Goal: Task Accomplishment & Management: Manage account settings

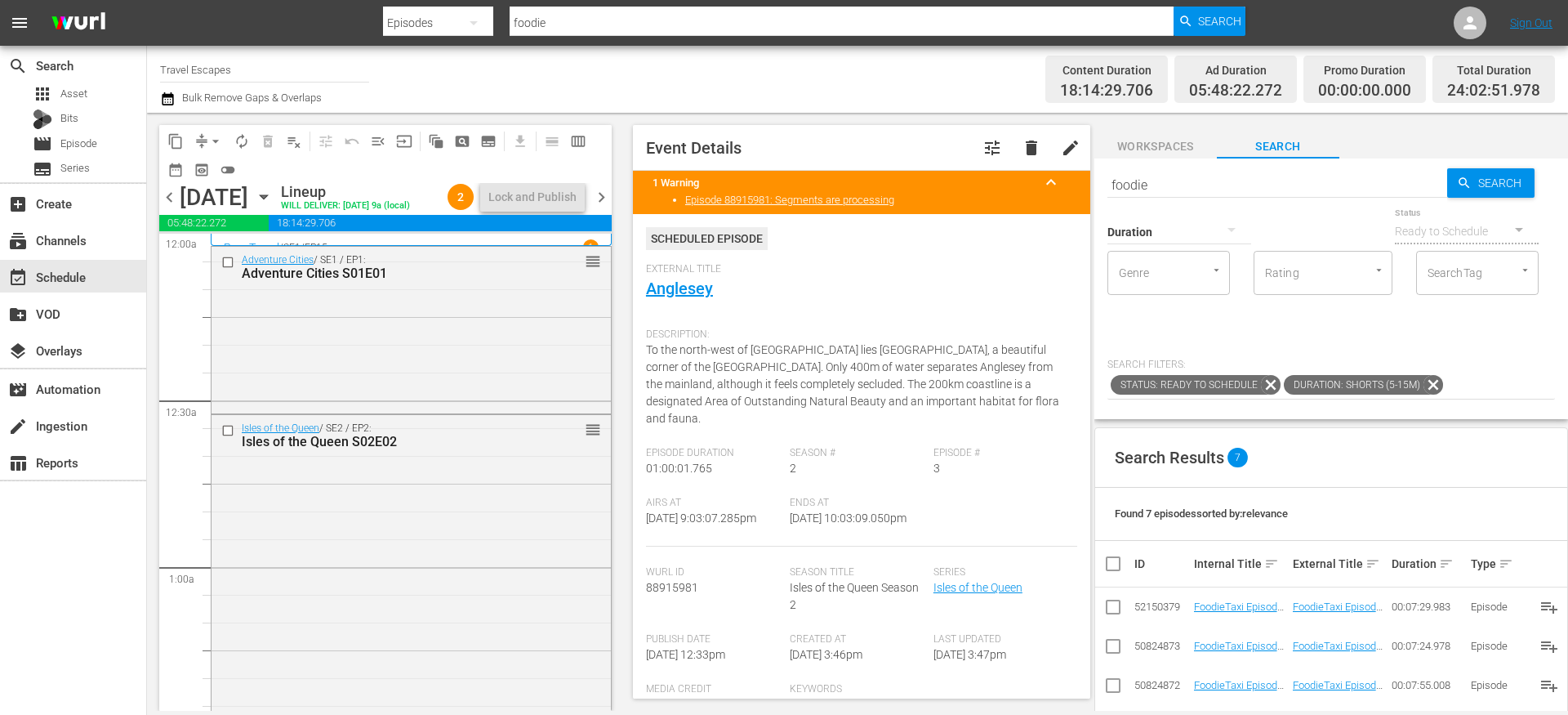
scroll to position [269, 0]
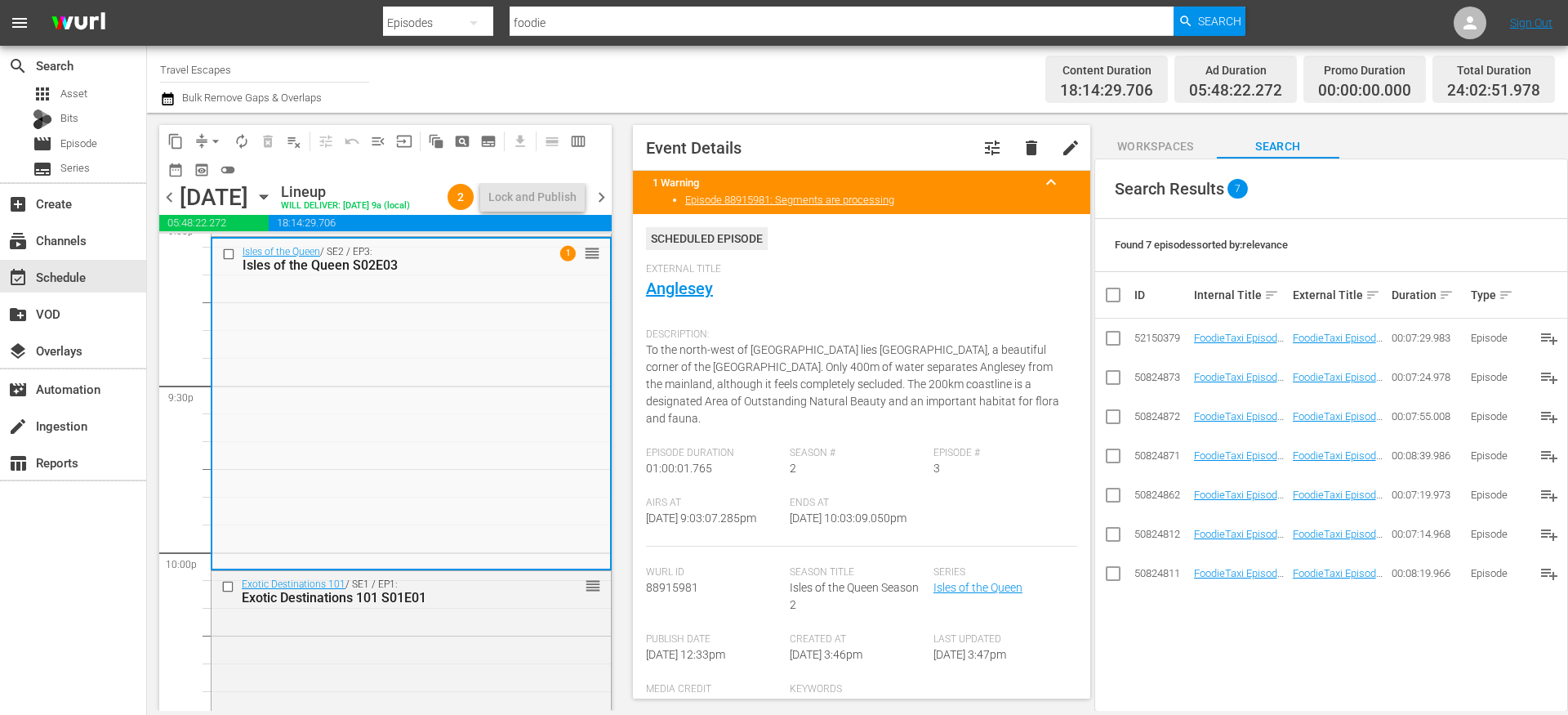
click at [175, 207] on span "chevron_left" at bounding box center [169, 197] width 20 height 20
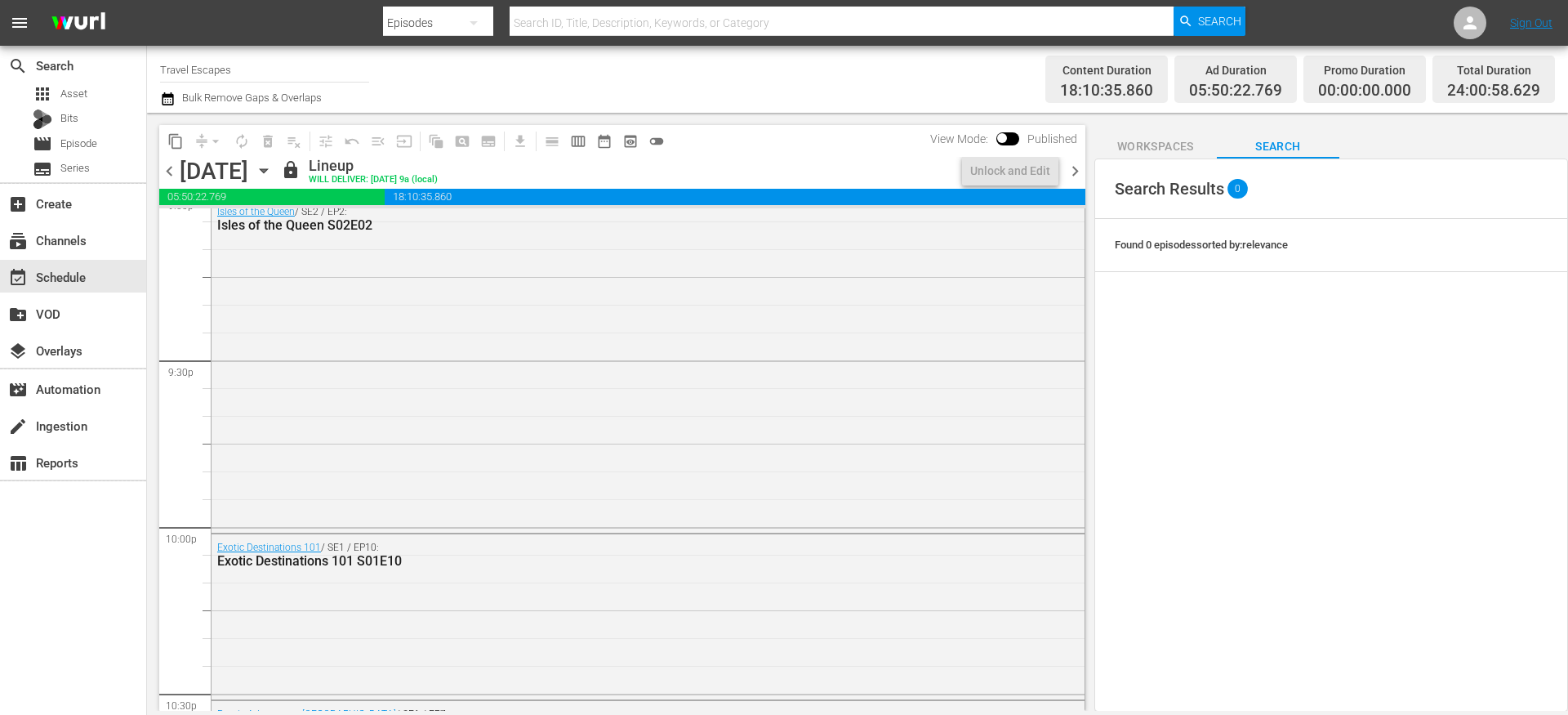
scroll to position [6295, 0]
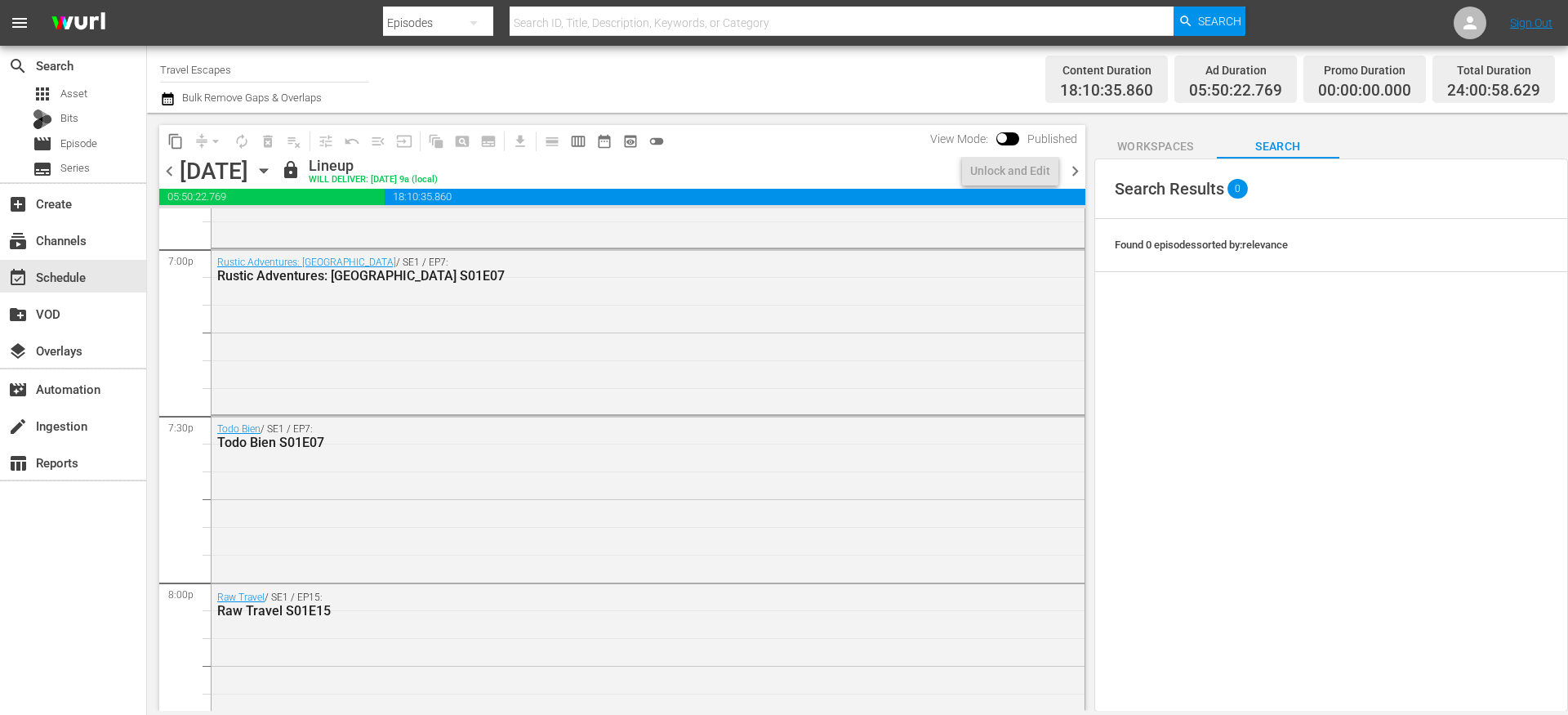
click at [1080, 167] on span "chevron_right" at bounding box center [1074, 171] width 20 height 20
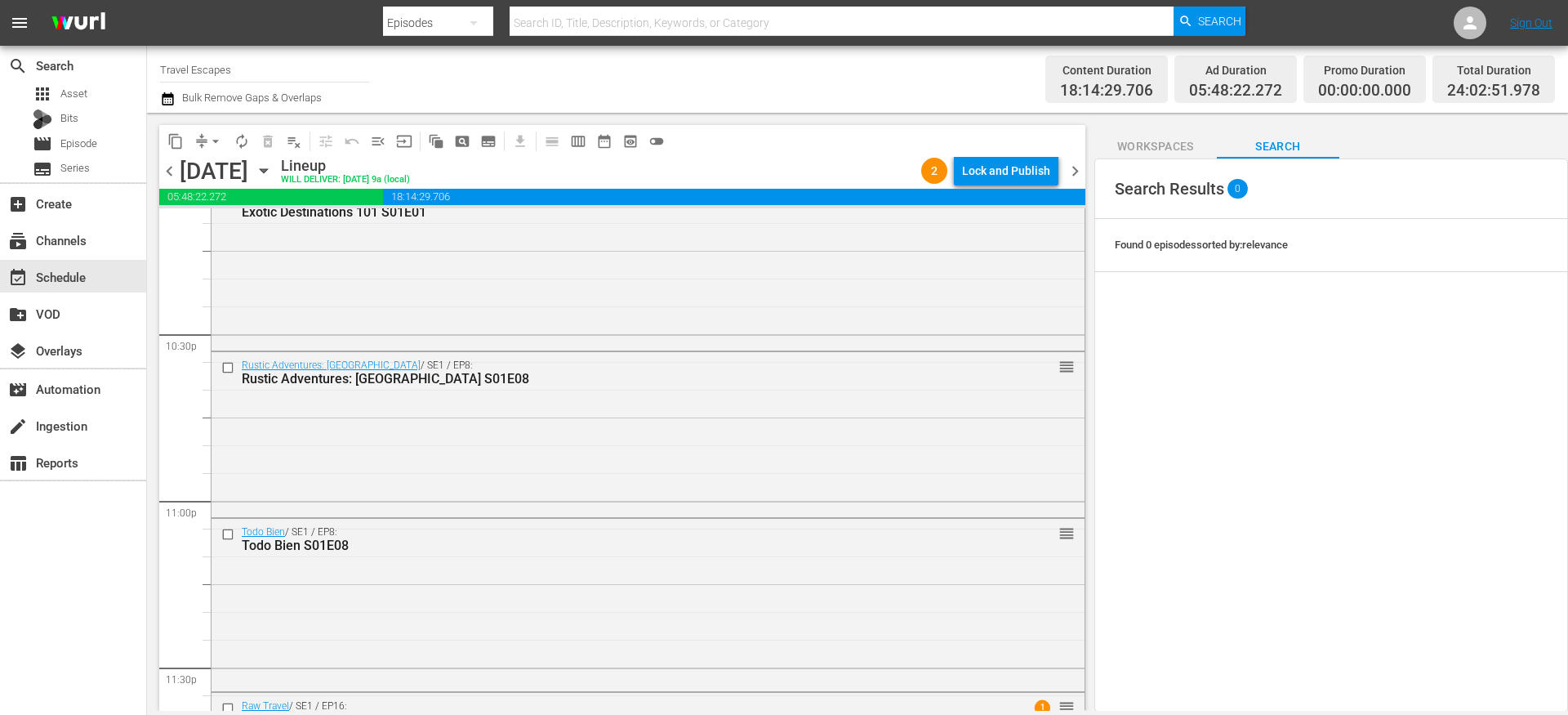
scroll to position [7527, 0]
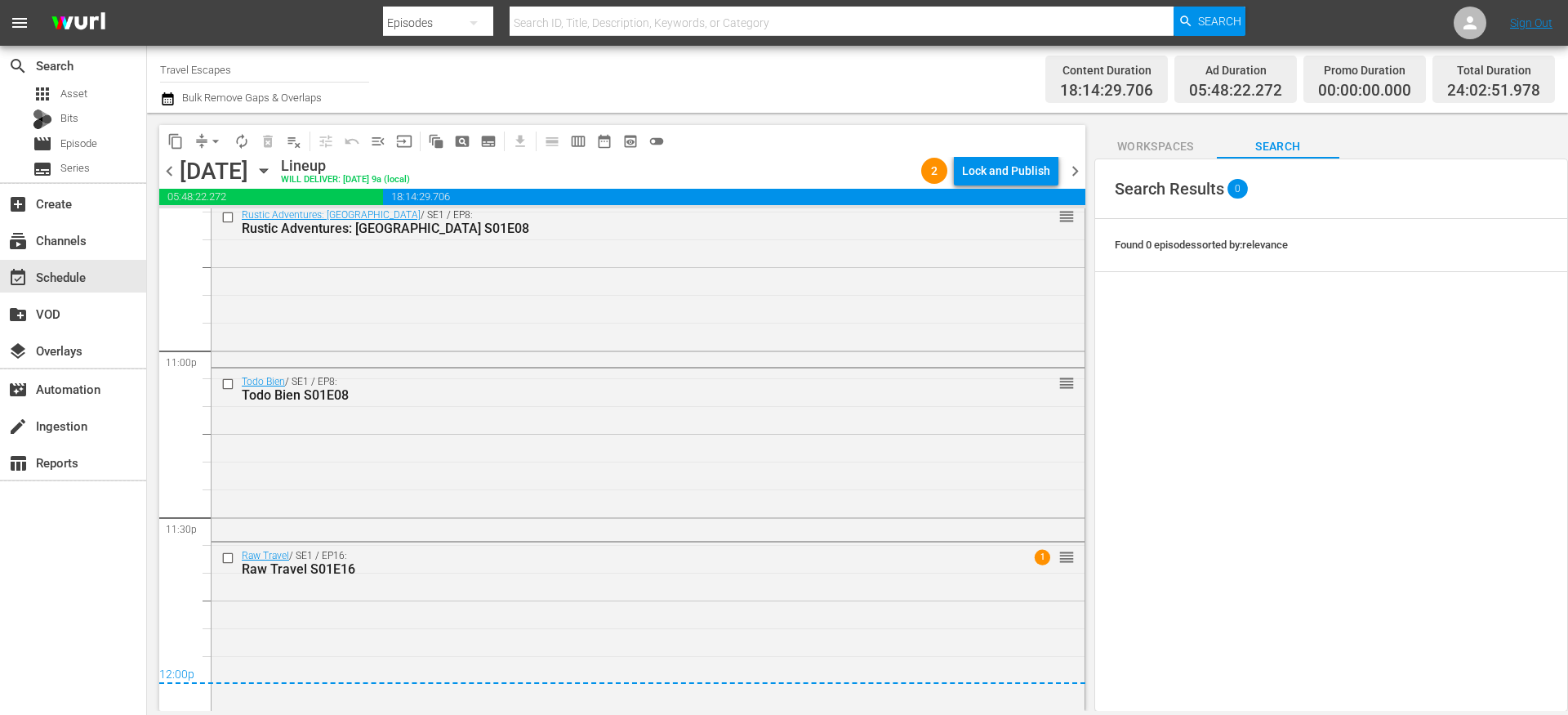
click at [1000, 174] on div "Lock and Publish" at bounding box center [1006, 171] width 88 height 29
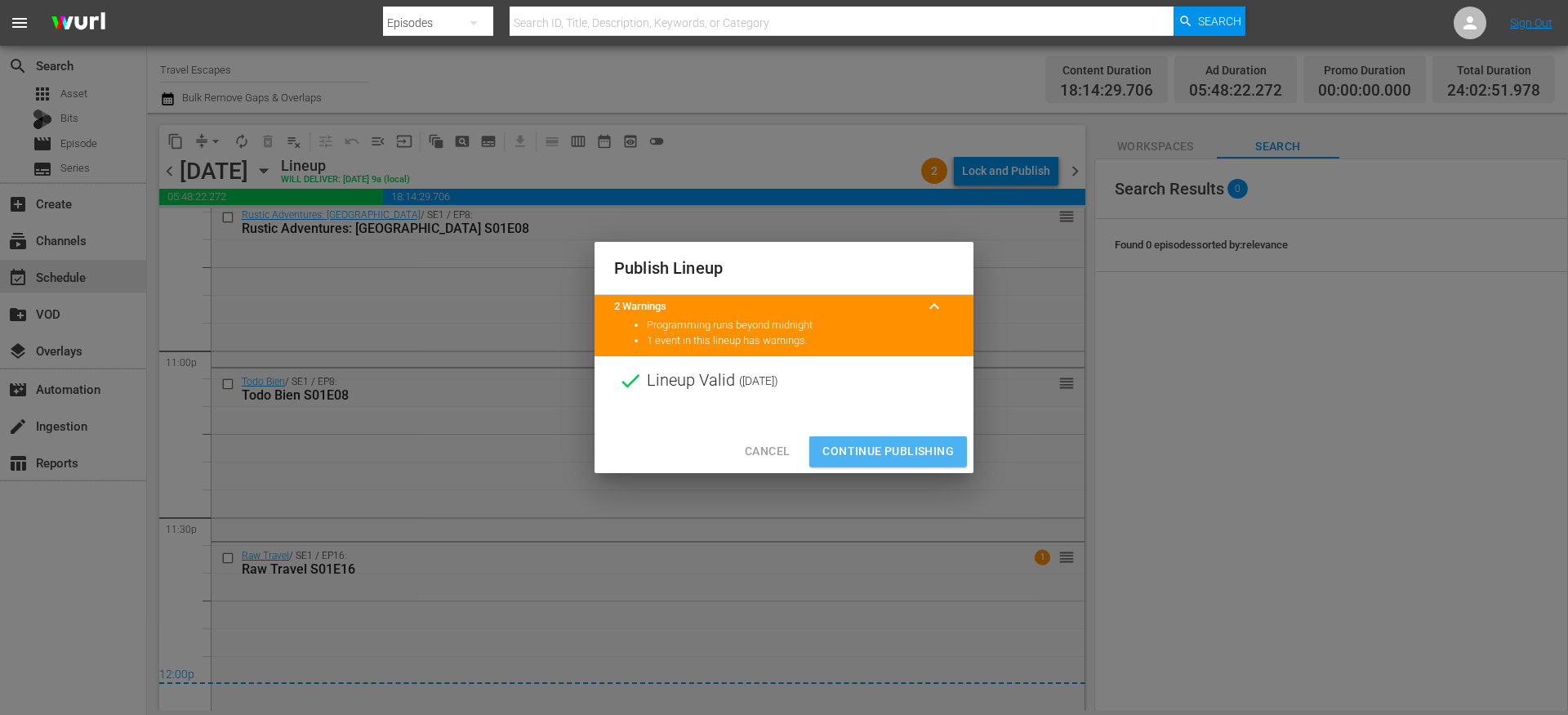
click at [865, 447] on span "Continue Publishing" at bounding box center [888, 451] width 131 height 20
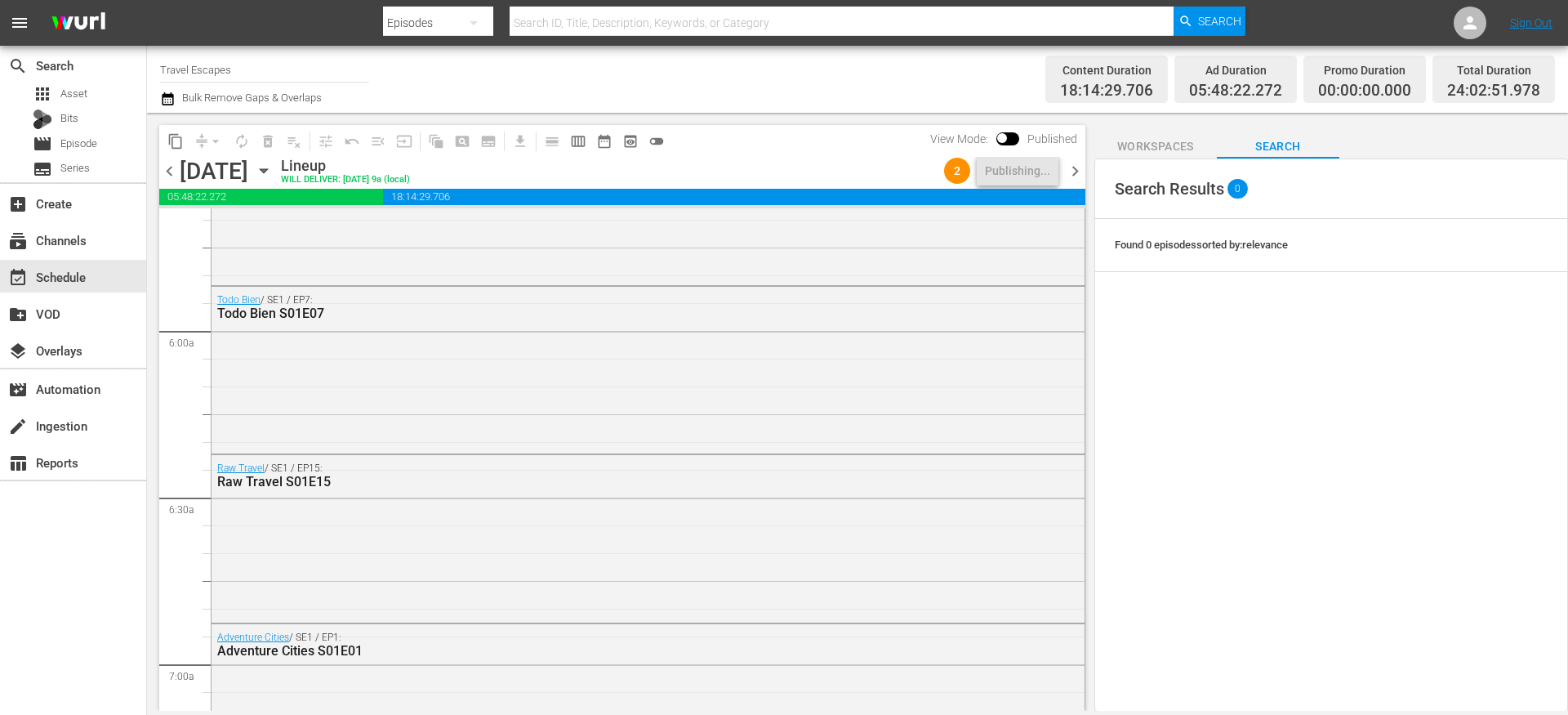
scroll to position [1884, 0]
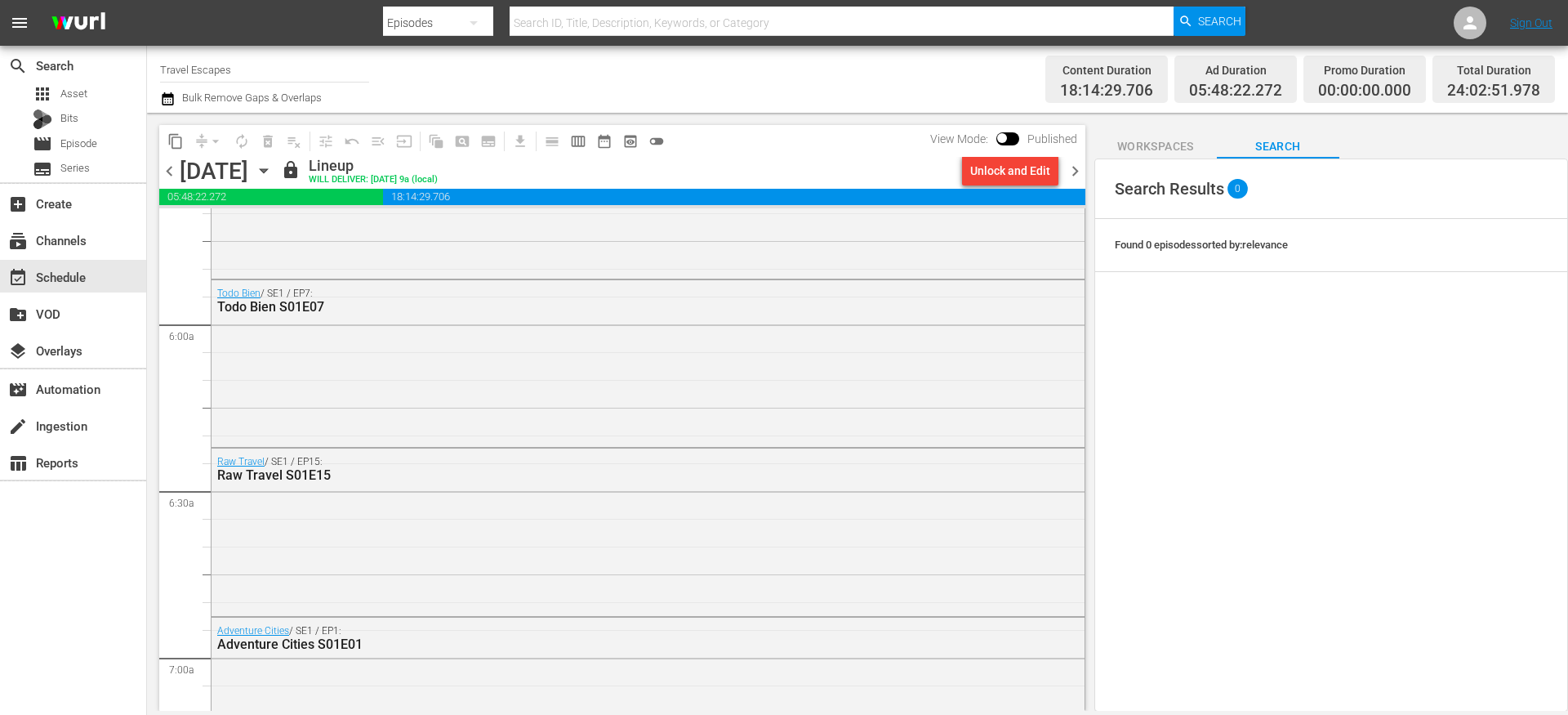
click at [168, 96] on icon "button" at bounding box center [168, 99] width 12 height 14
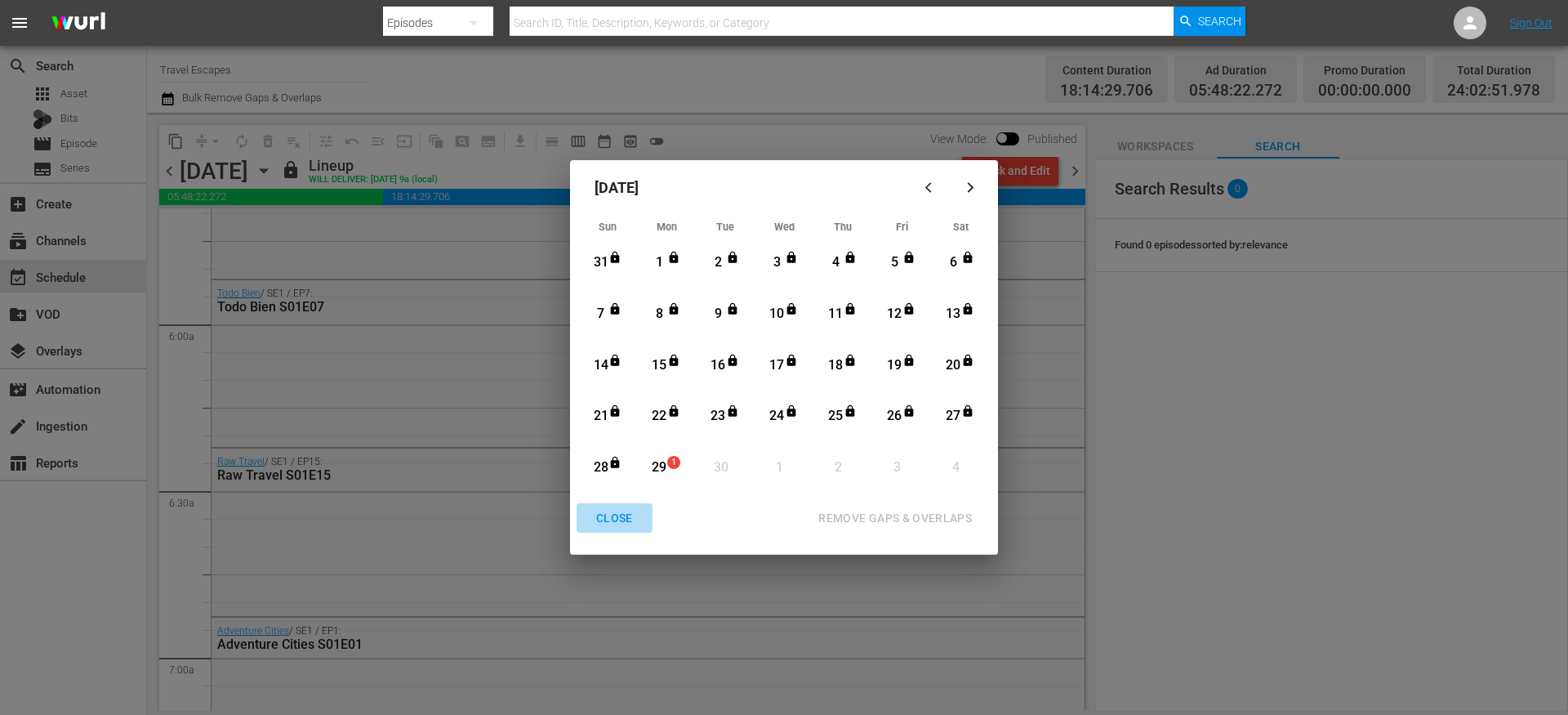
click at [613, 527] on div "CLOSE" at bounding box center [614, 518] width 63 height 20
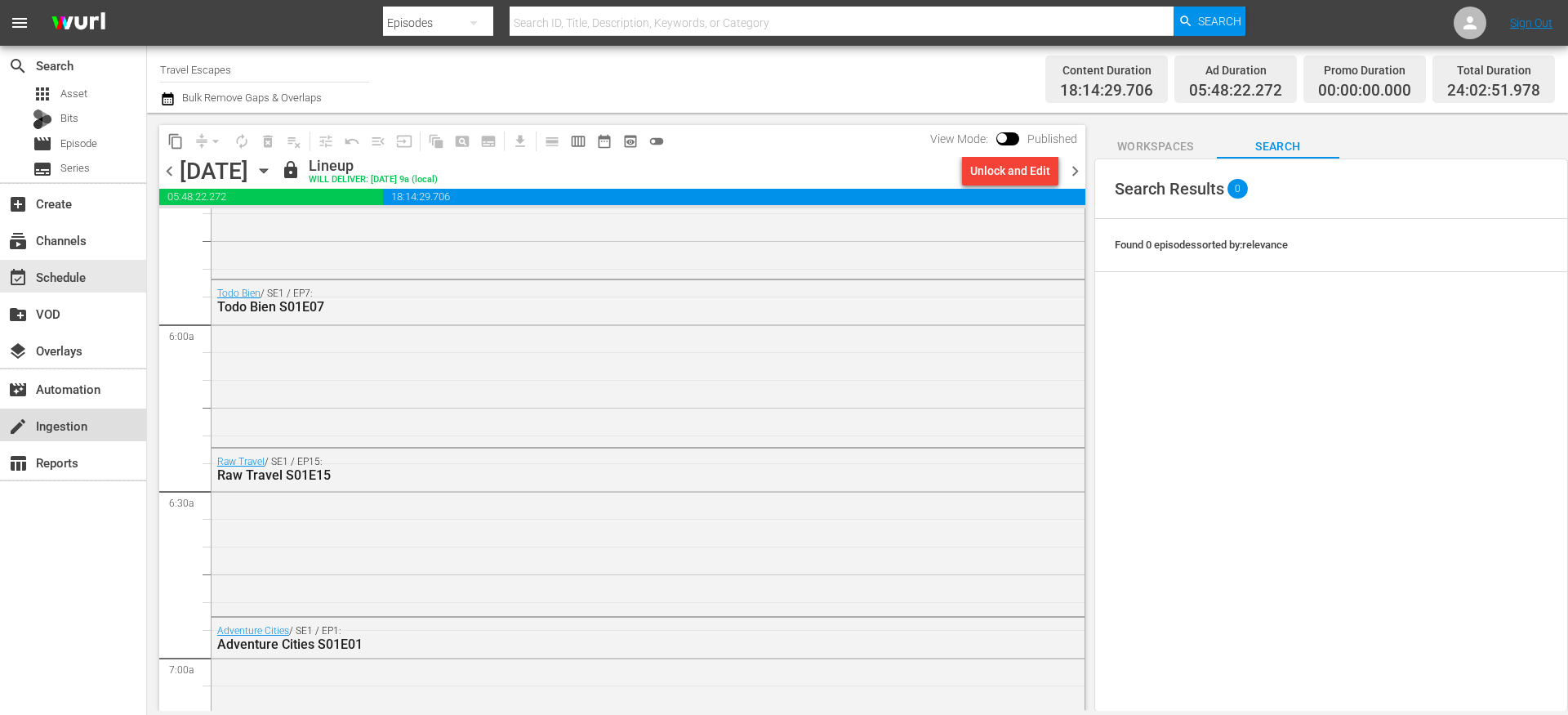
click at [68, 430] on div "create Ingestion" at bounding box center [45, 423] width 92 height 14
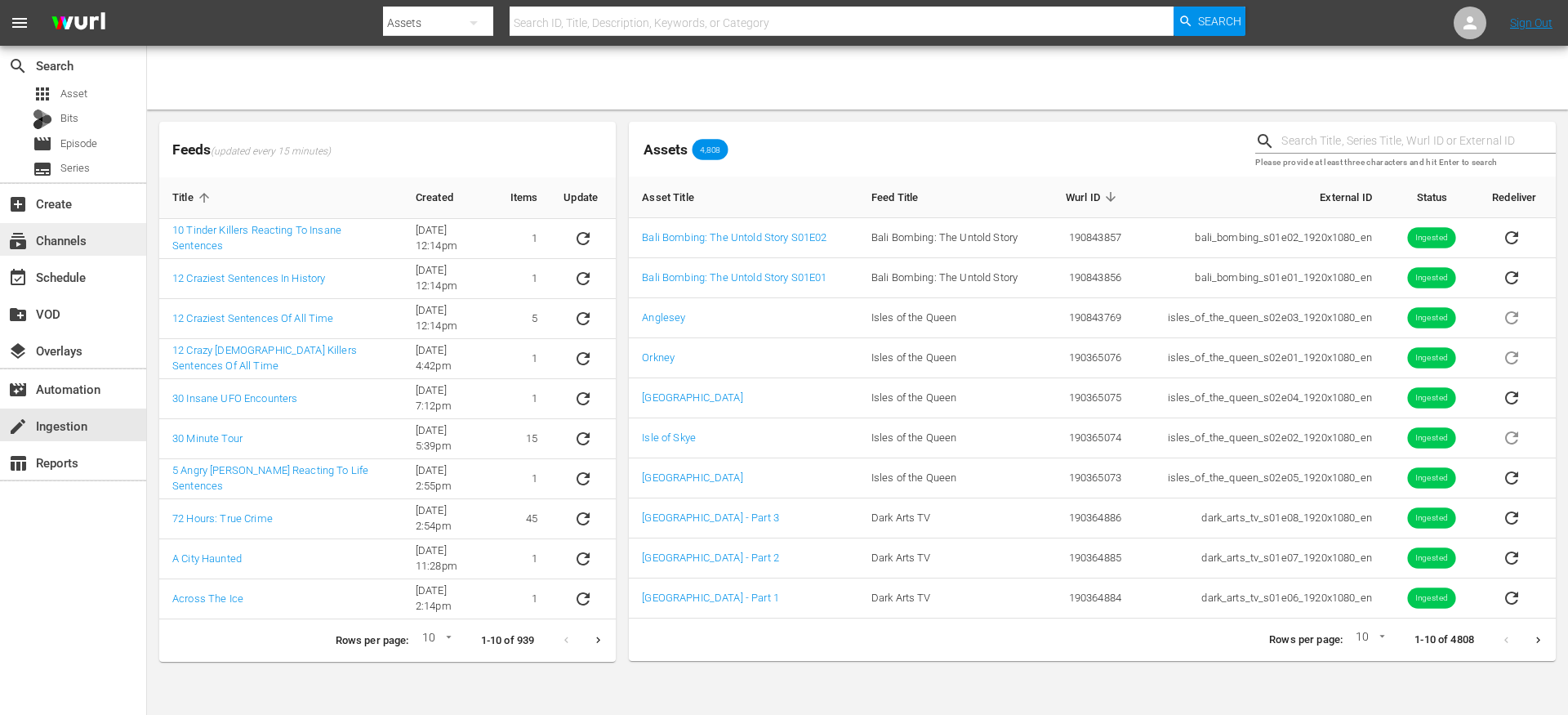
click at [89, 243] on div "subscriptions Channels" at bounding box center [45, 237] width 92 height 14
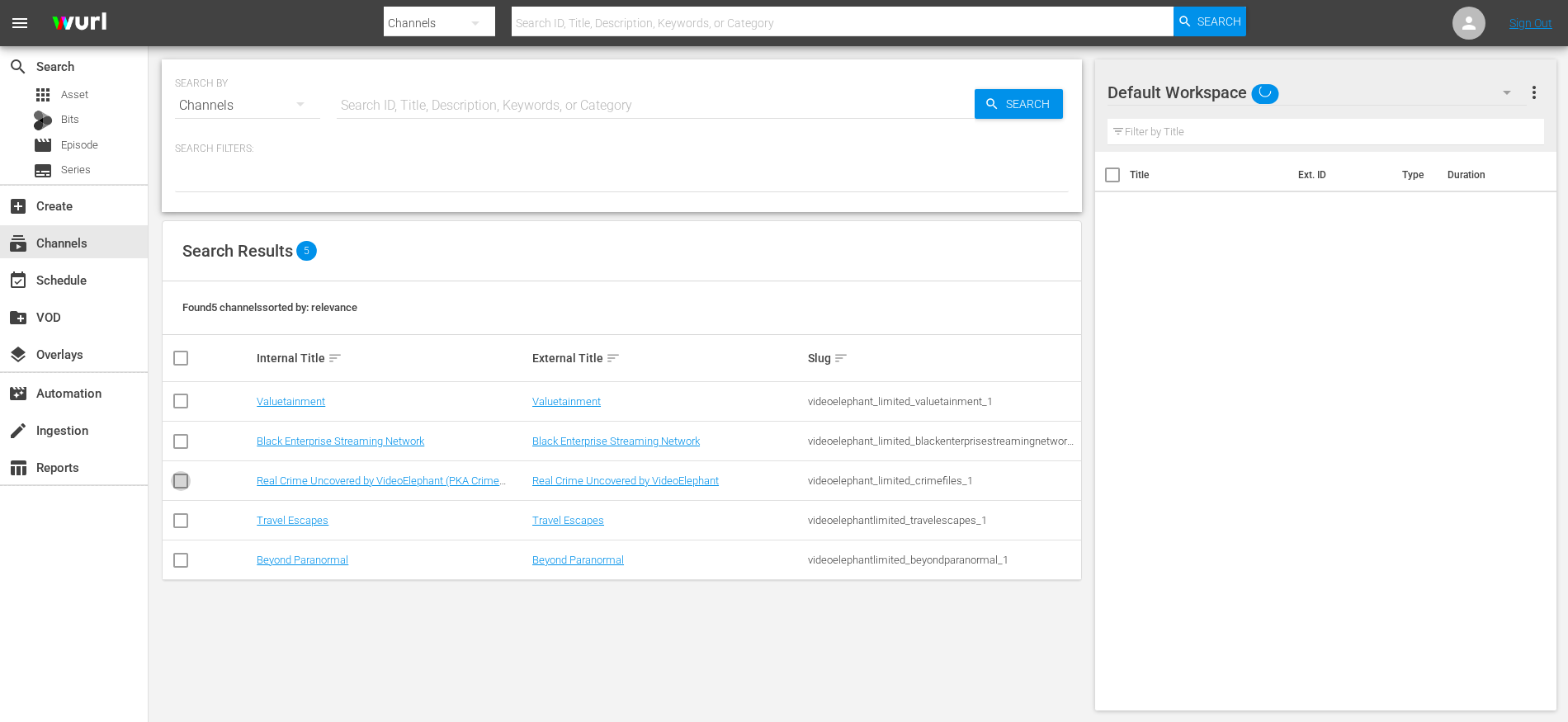
click at [184, 482] on input "checkbox" at bounding box center [180, 484] width 19 height 19
checkbox input "true"
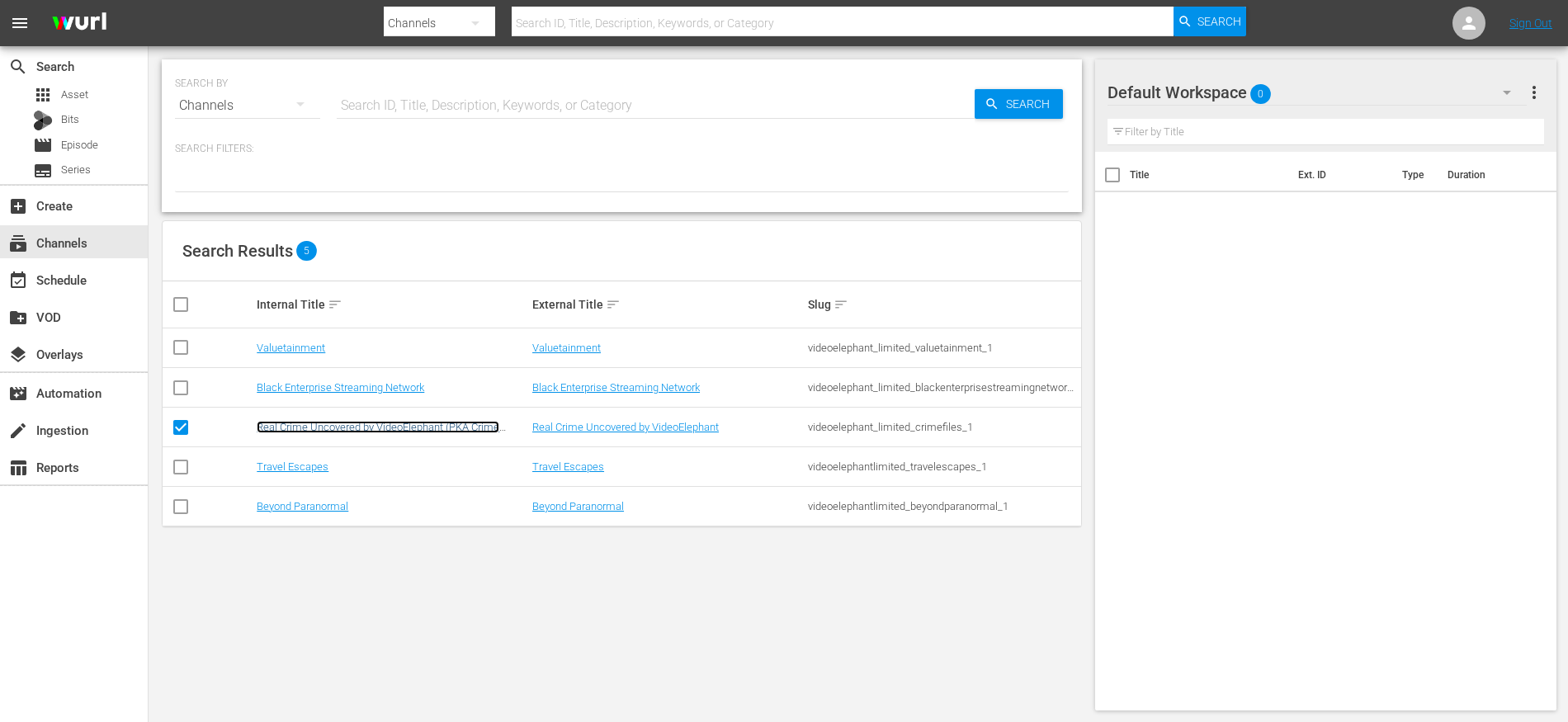
click at [326, 429] on link "Real Crime Uncovered by VideoElephant (PKA Crime Files)" at bounding box center [377, 433] width 243 height 24
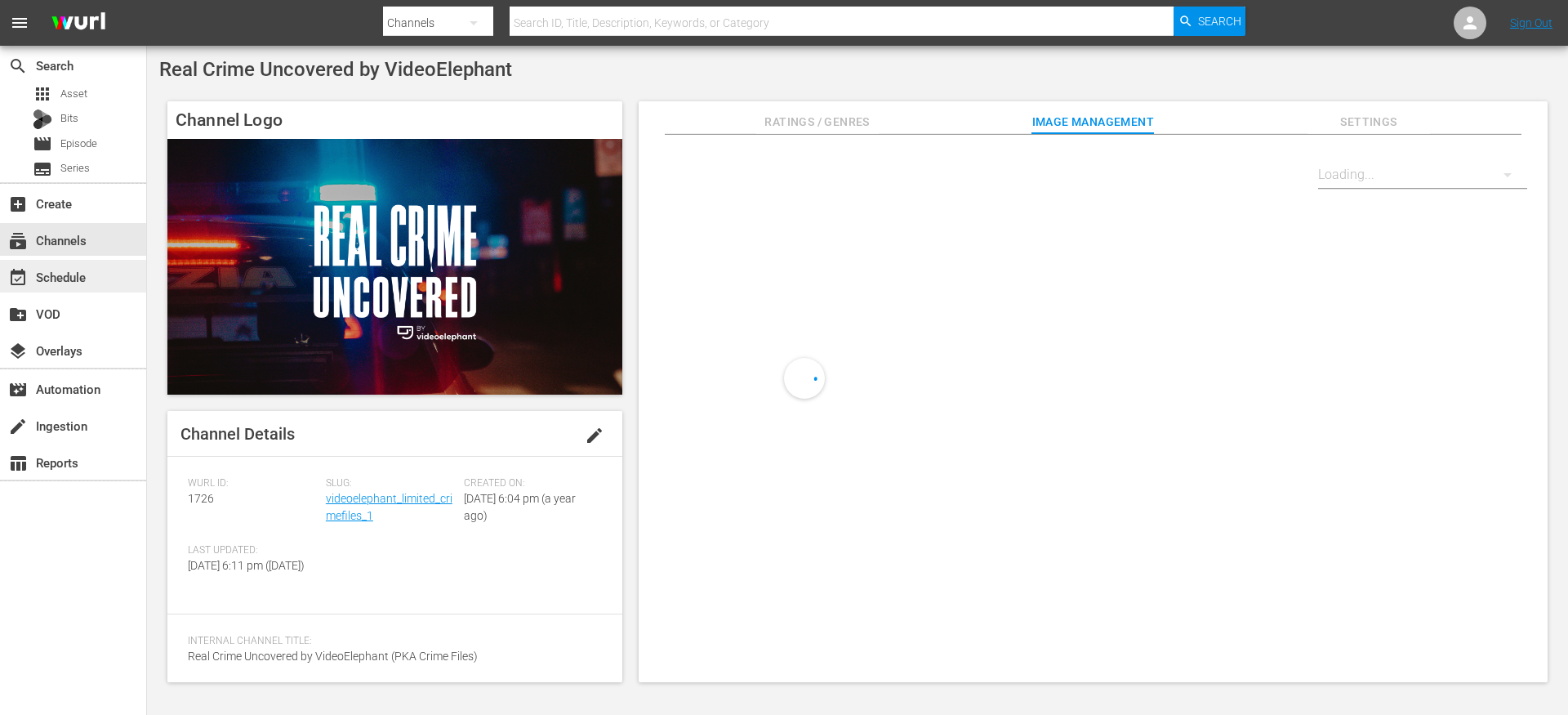
click at [80, 279] on div "event_available Schedule" at bounding box center [45, 274] width 92 height 14
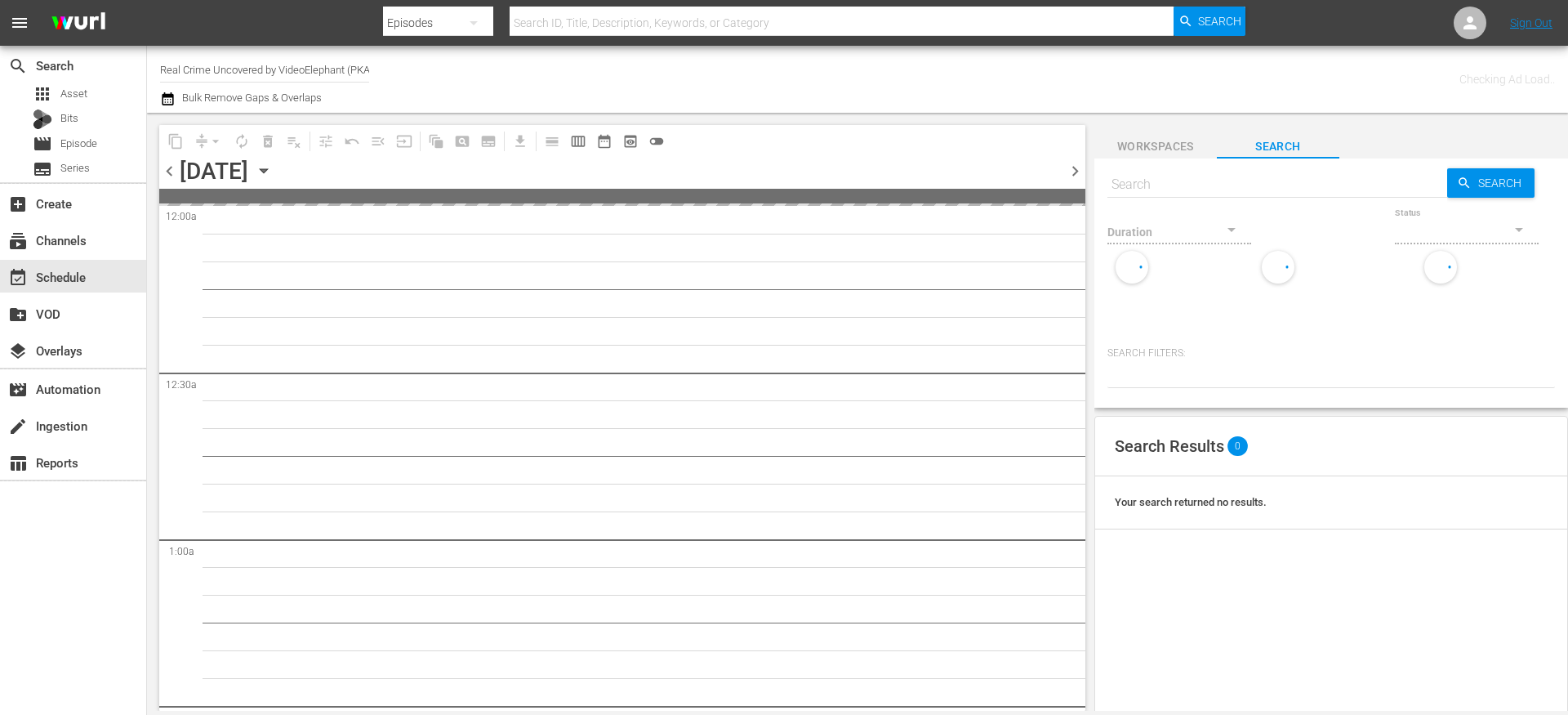
click at [172, 100] on icon "button" at bounding box center [168, 98] width 15 height 19
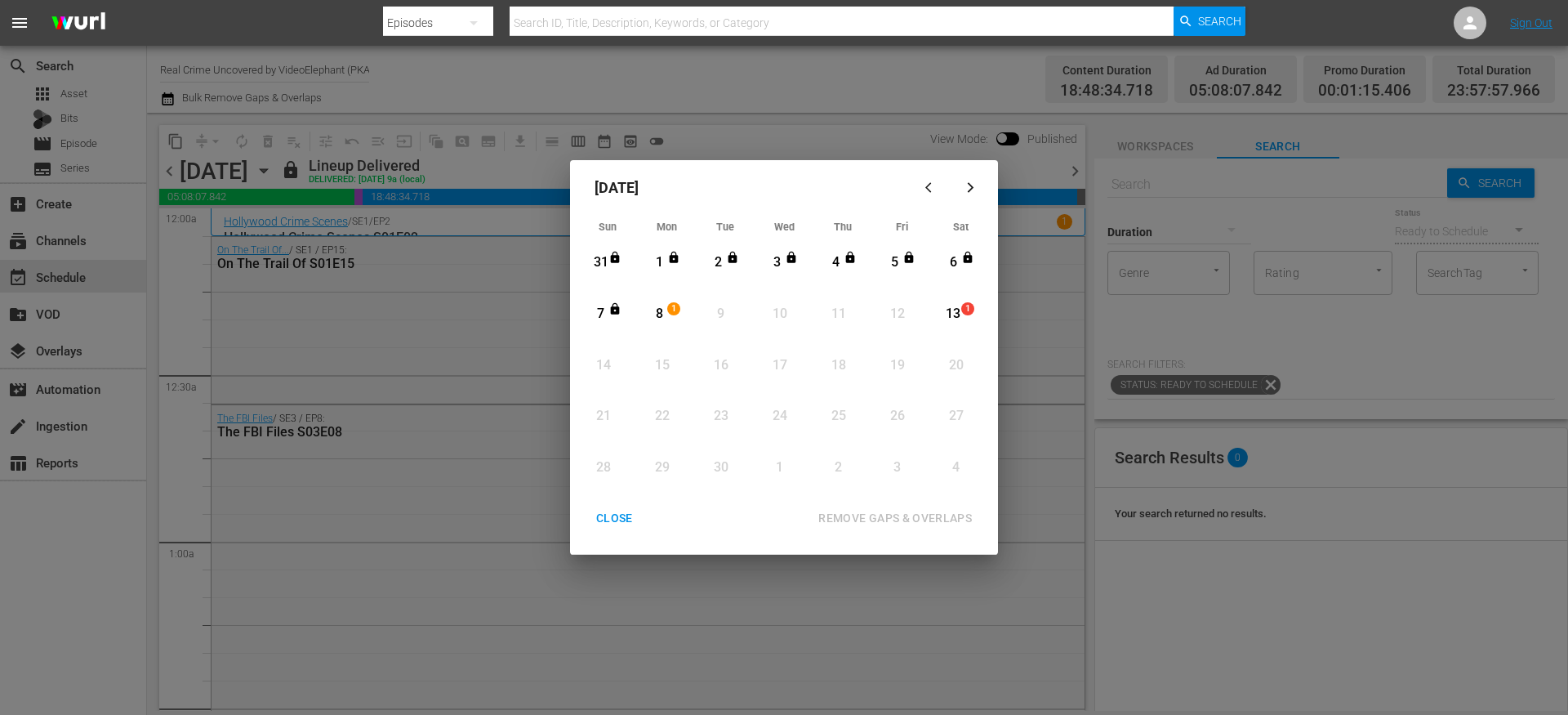
click at [611, 521] on div "CLOSE" at bounding box center [614, 518] width 63 height 20
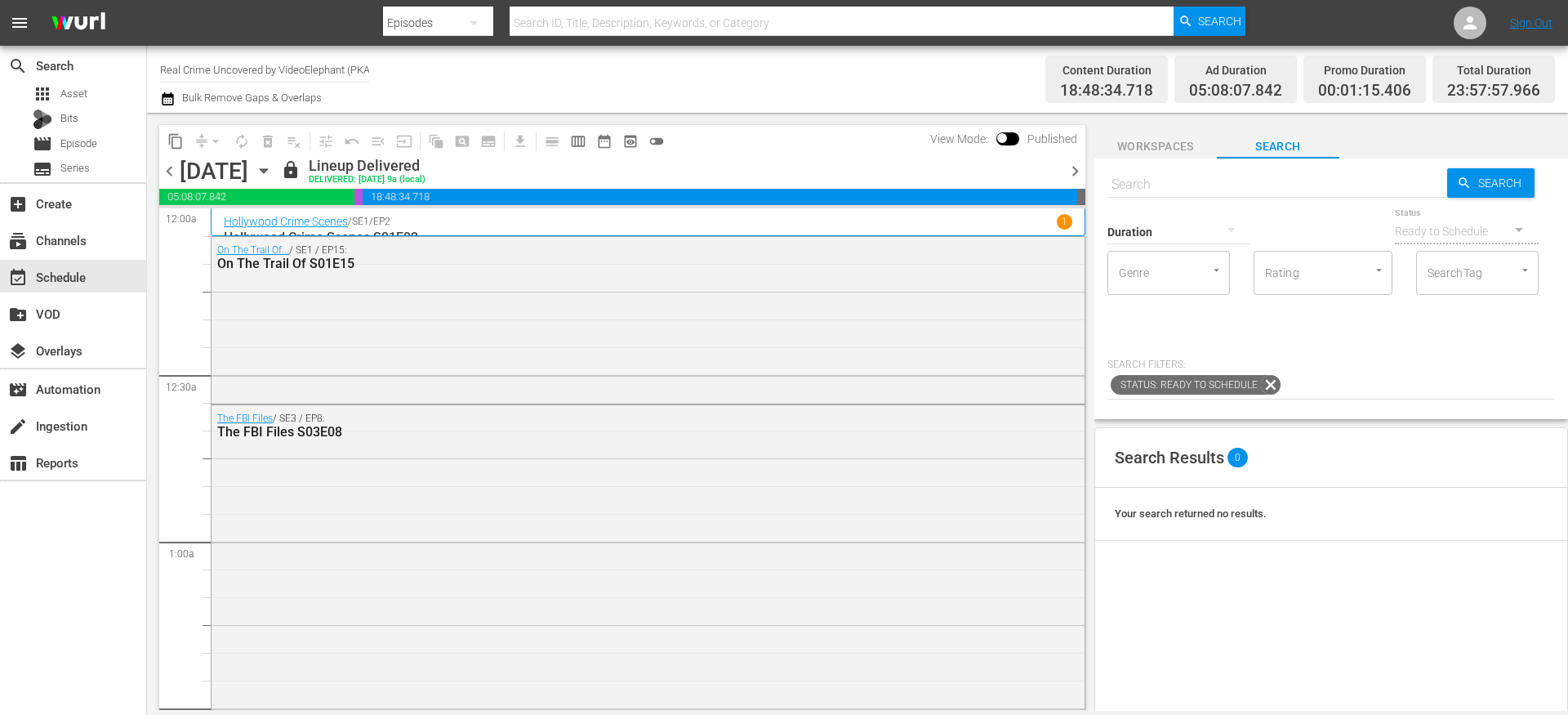
click at [273, 174] on icon "button" at bounding box center [263, 171] width 18 height 18
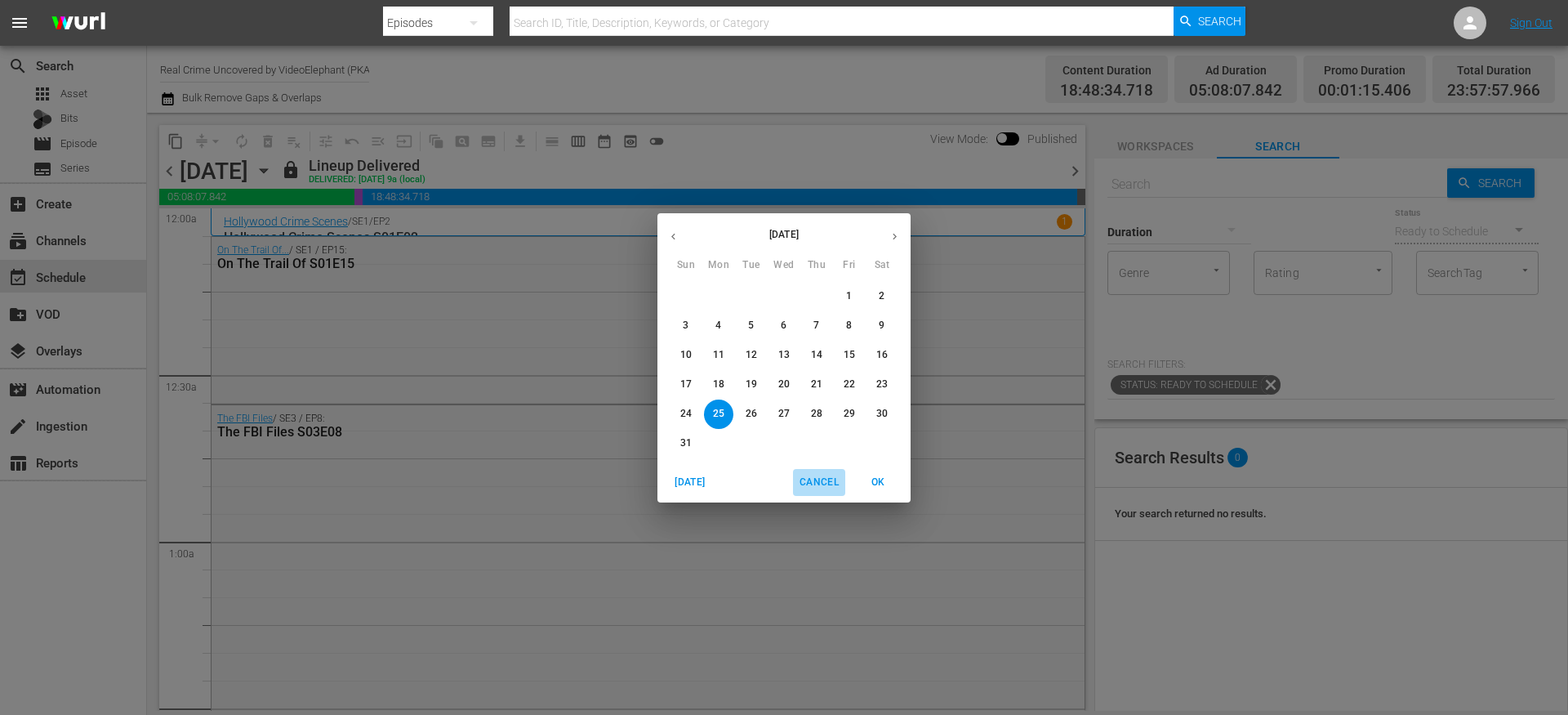
click at [809, 481] on span "Cancel" at bounding box center [819, 482] width 40 height 17
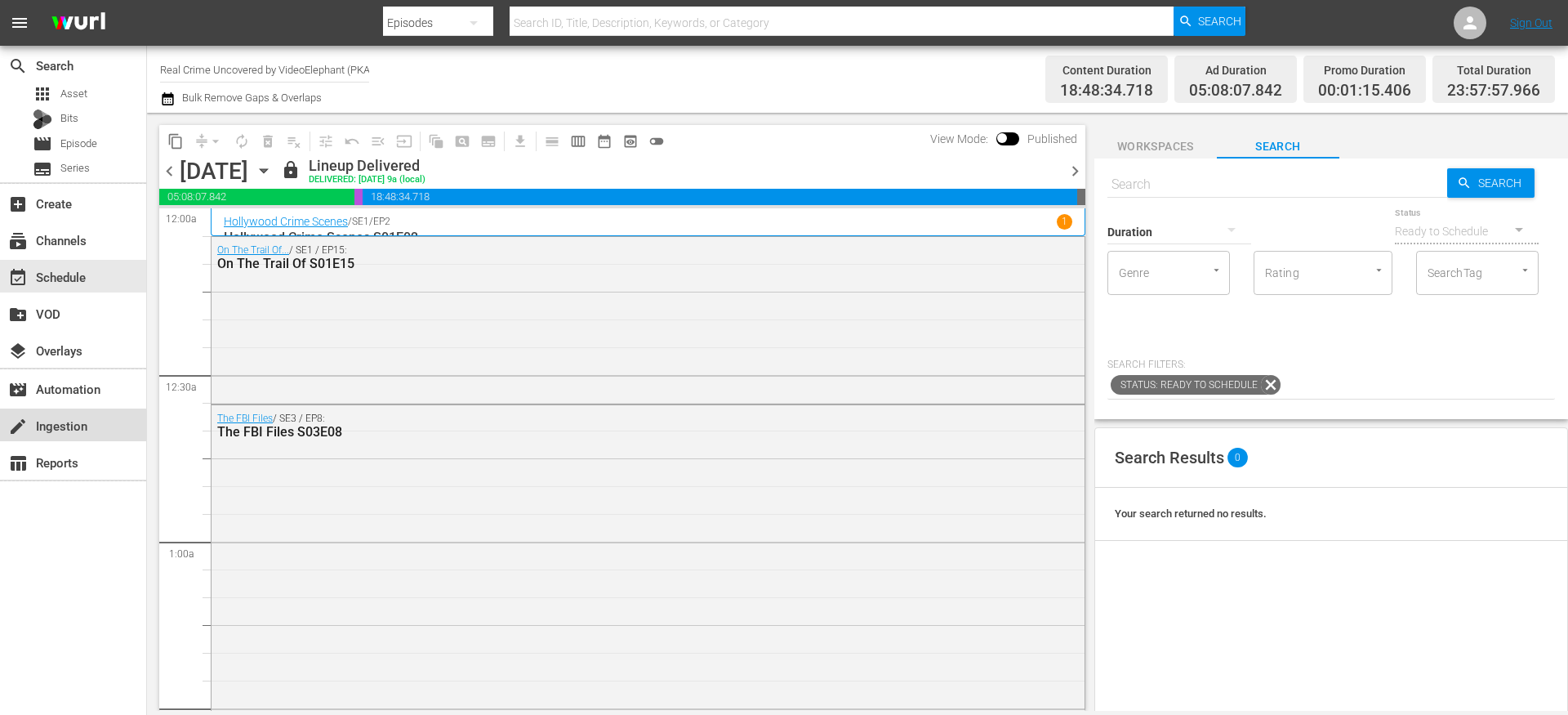
click at [62, 426] on div "create Ingestion" at bounding box center [45, 423] width 92 height 14
